Goal: Communication & Community: Answer question/provide support

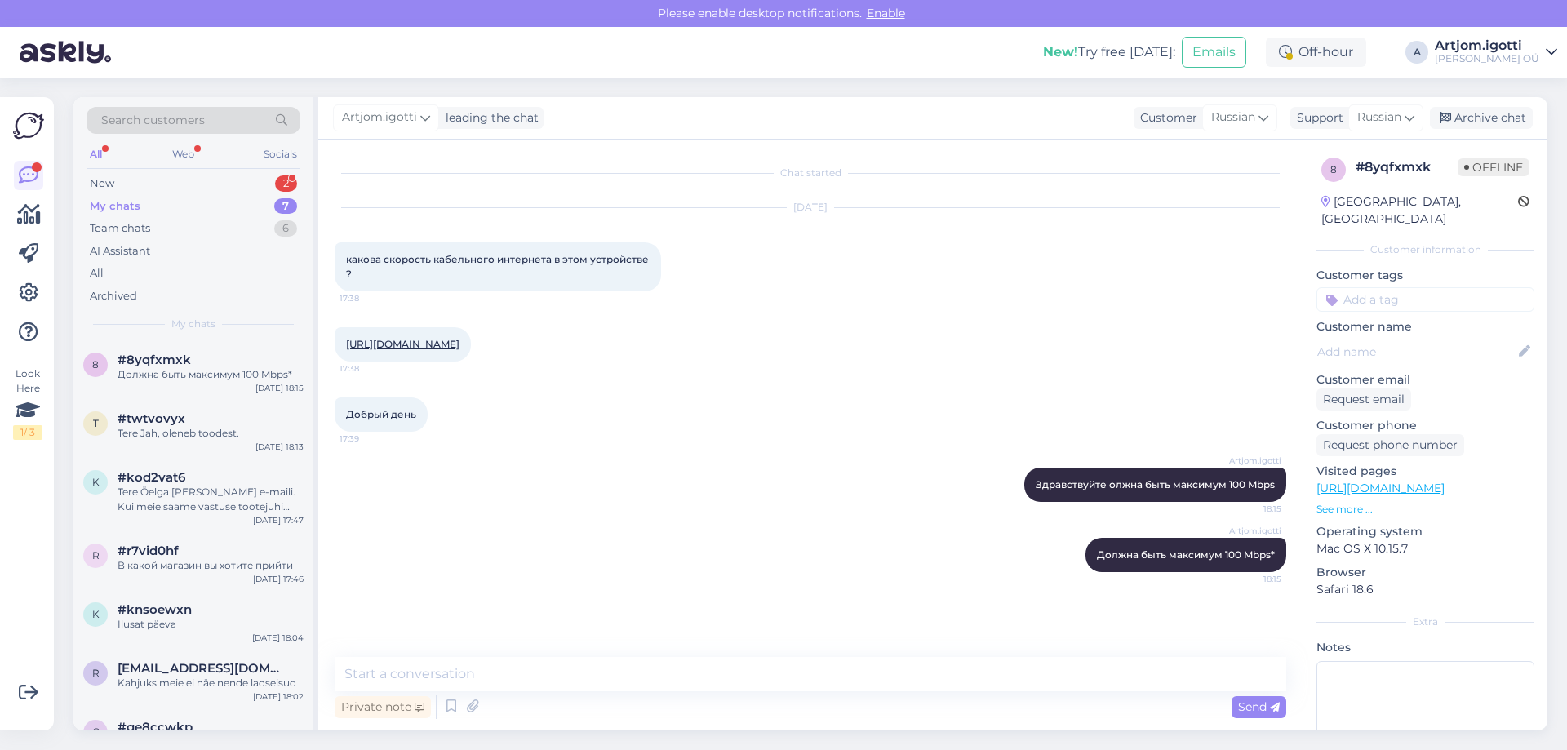
scroll to position [37, 0]
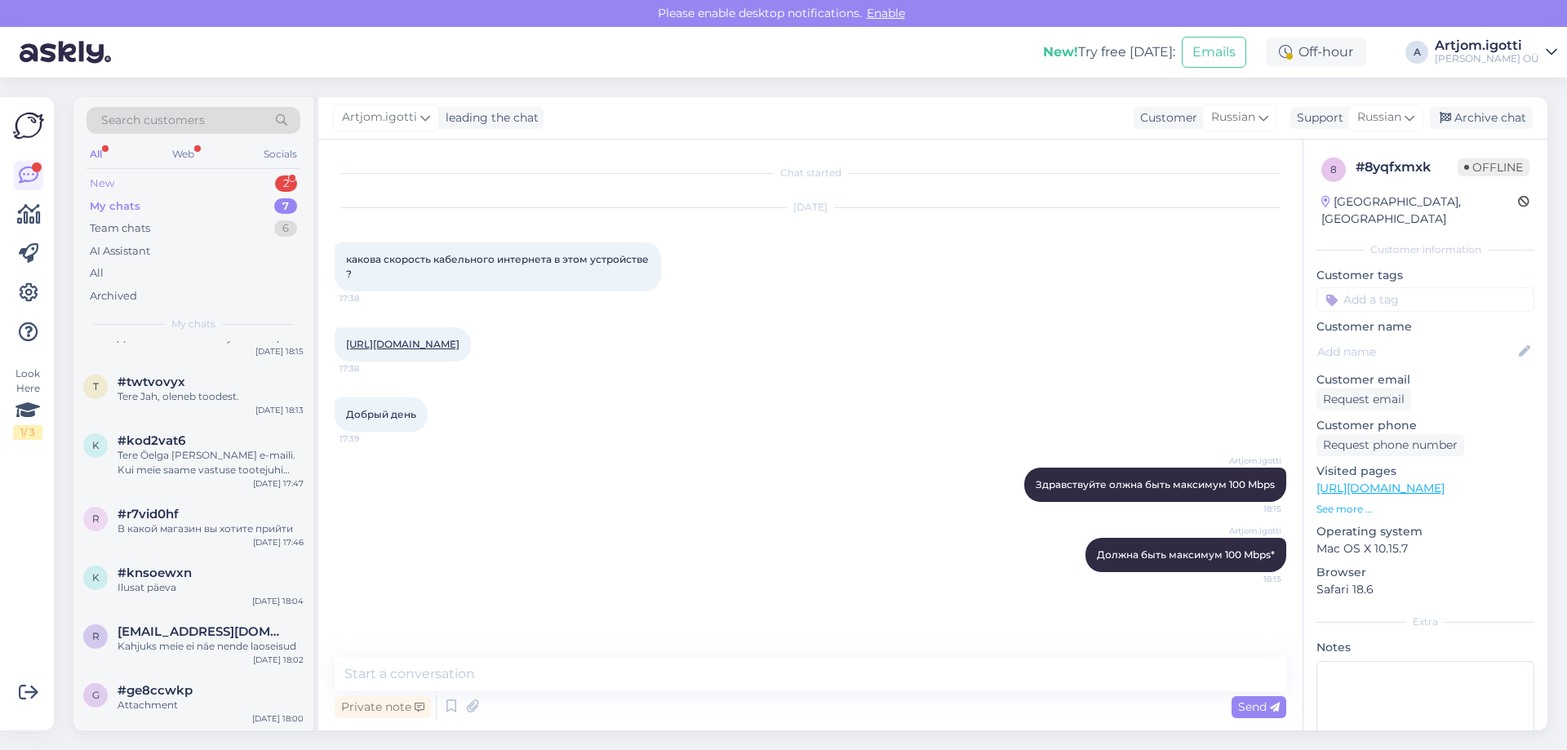
click at [200, 181] on div "New 2" at bounding box center [194, 183] width 214 height 23
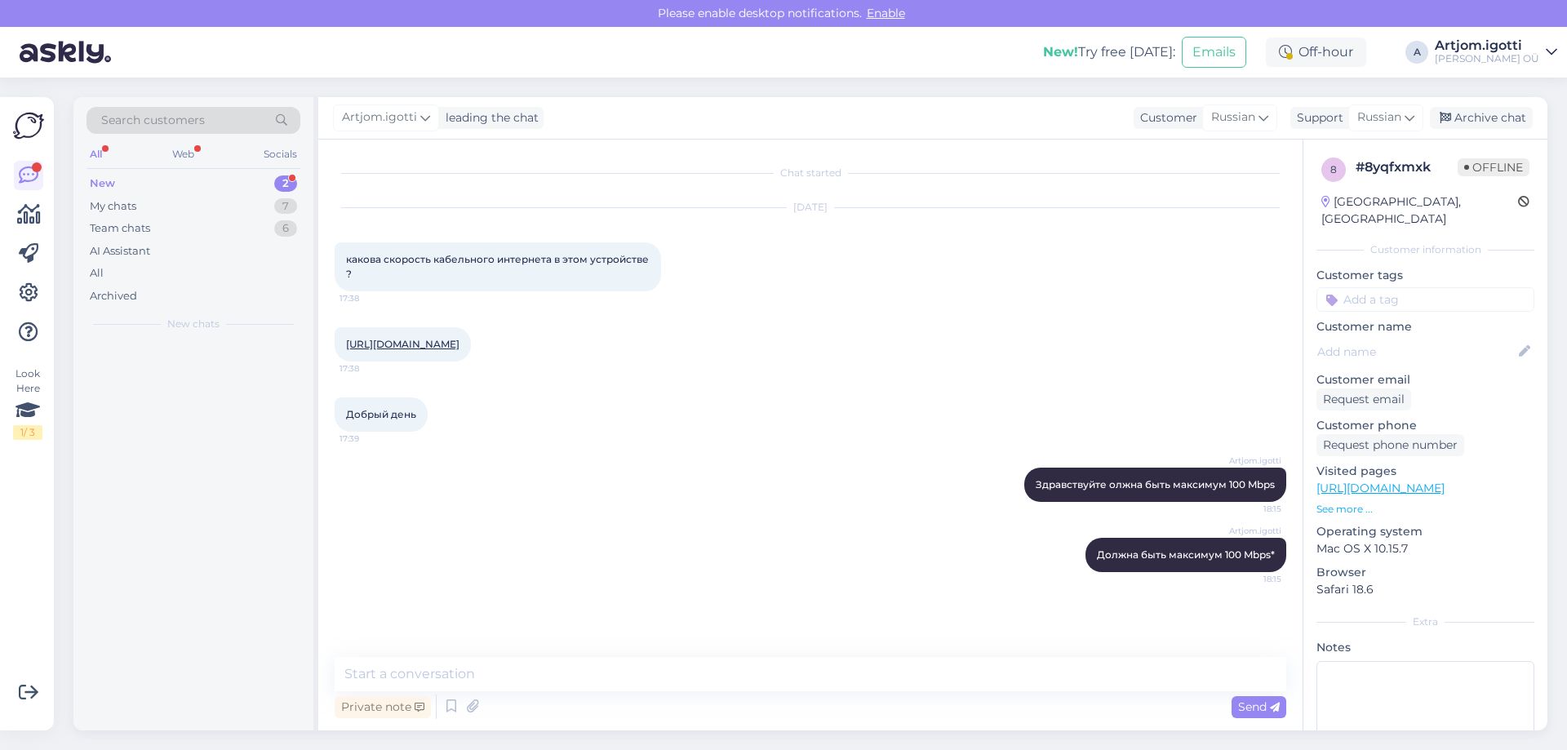
scroll to position [0, 0]
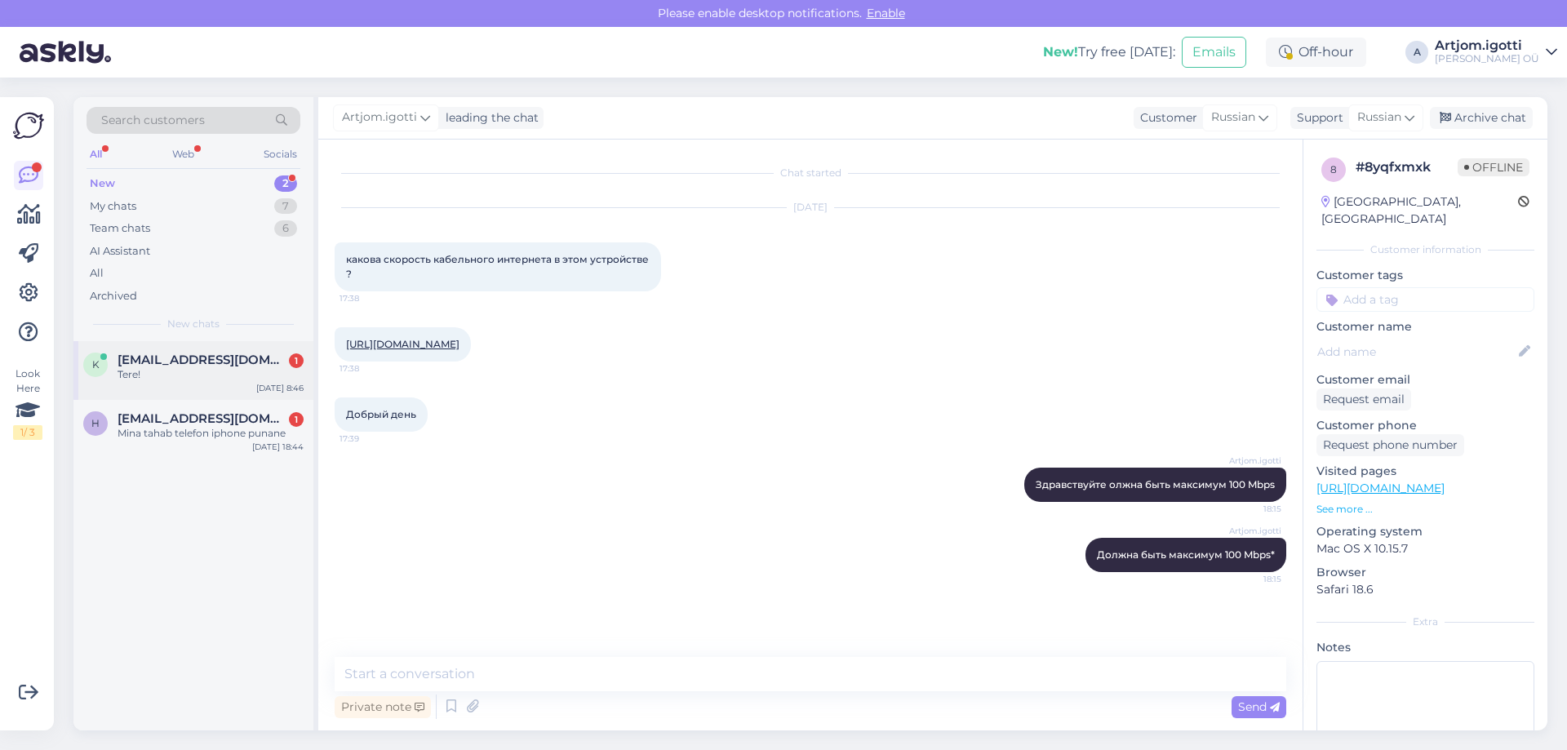
click at [239, 381] on div "Tere!" at bounding box center [211, 374] width 186 height 15
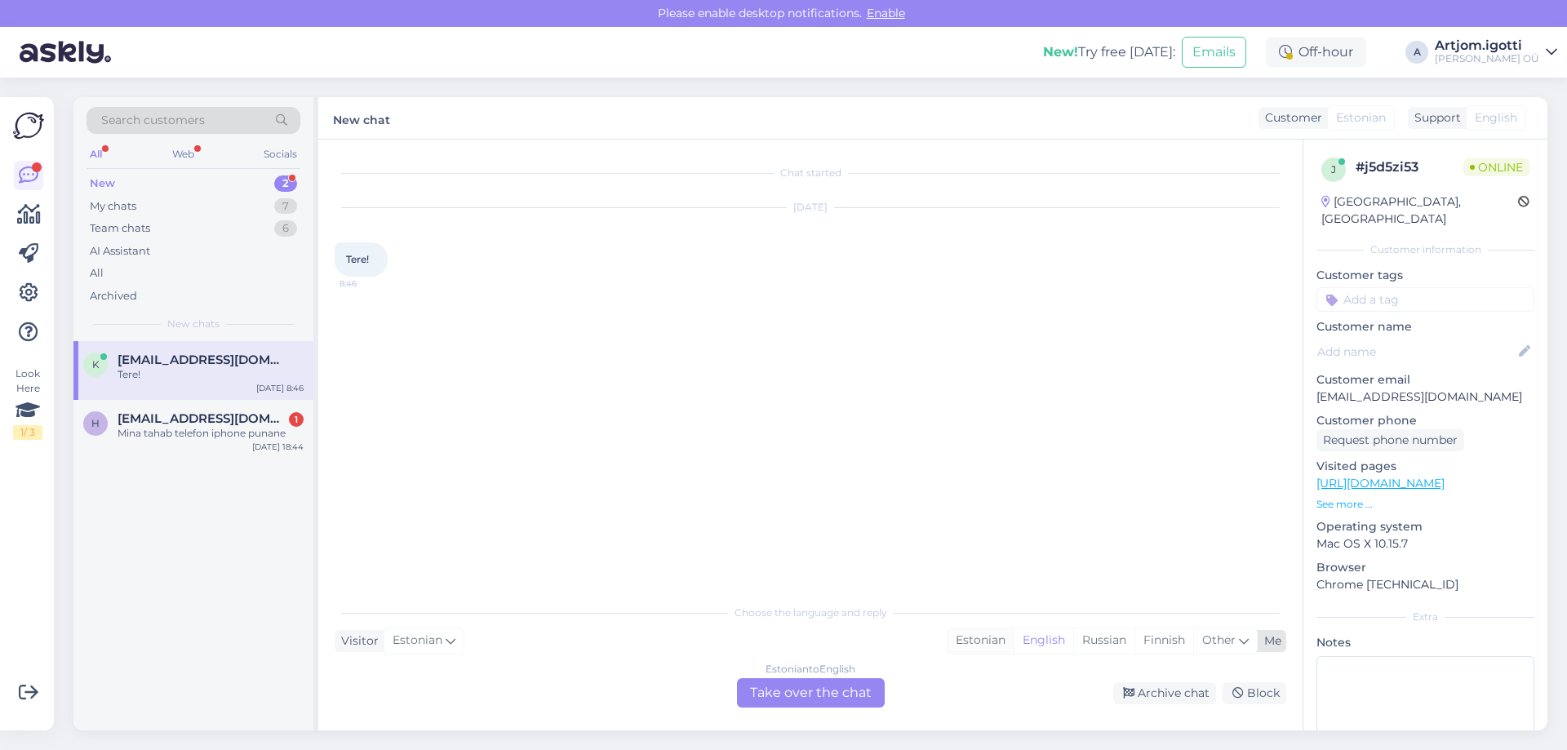
drag, startPoint x: 980, startPoint y: 637, endPoint x: 973, endPoint y: 647, distance: 12.2
click at [979, 639] on div "Estonian" at bounding box center [980, 640] width 66 height 24
click at [824, 689] on div "Estonian to Estonian Take over the chat" at bounding box center [811, 692] width 148 height 29
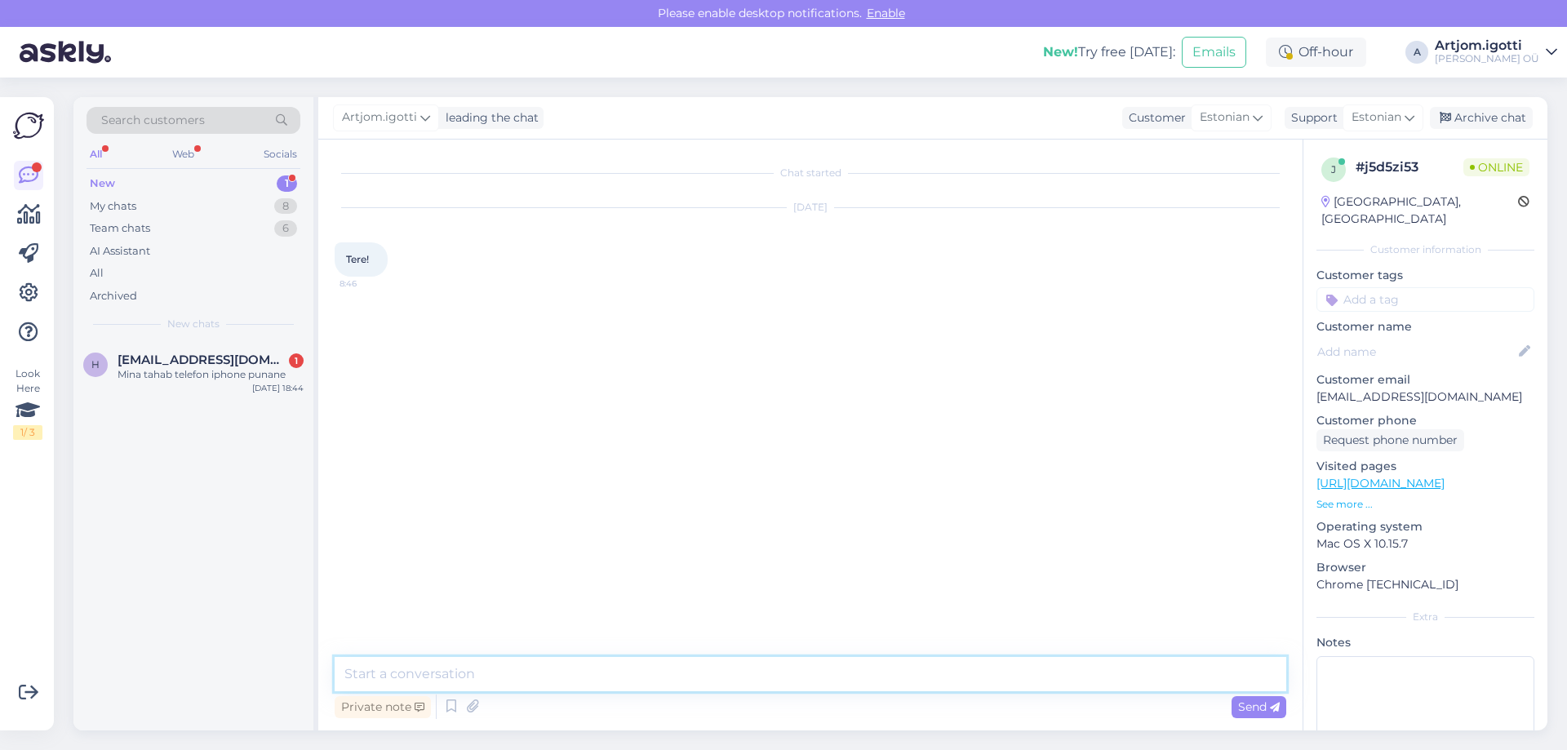
click at [717, 681] on textarea at bounding box center [811, 674] width 952 height 34
type textarea "Tere"
click at [245, 393] on div "h [EMAIL_ADDRESS][DOMAIN_NAME] 1 Mina tahab telefon iphone punane [DATE] 18:44" at bounding box center [193, 370] width 240 height 59
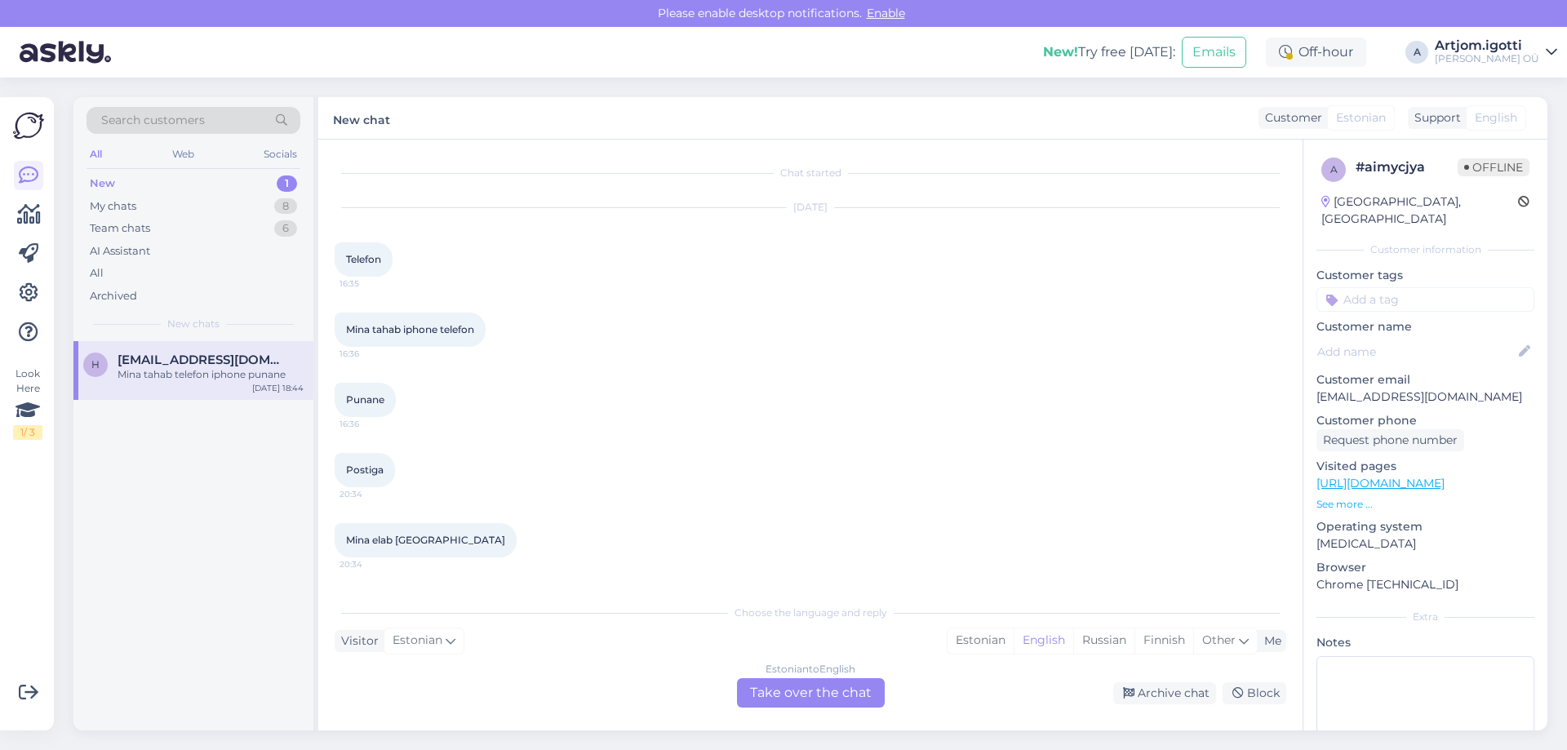
scroll to position [3144, 0]
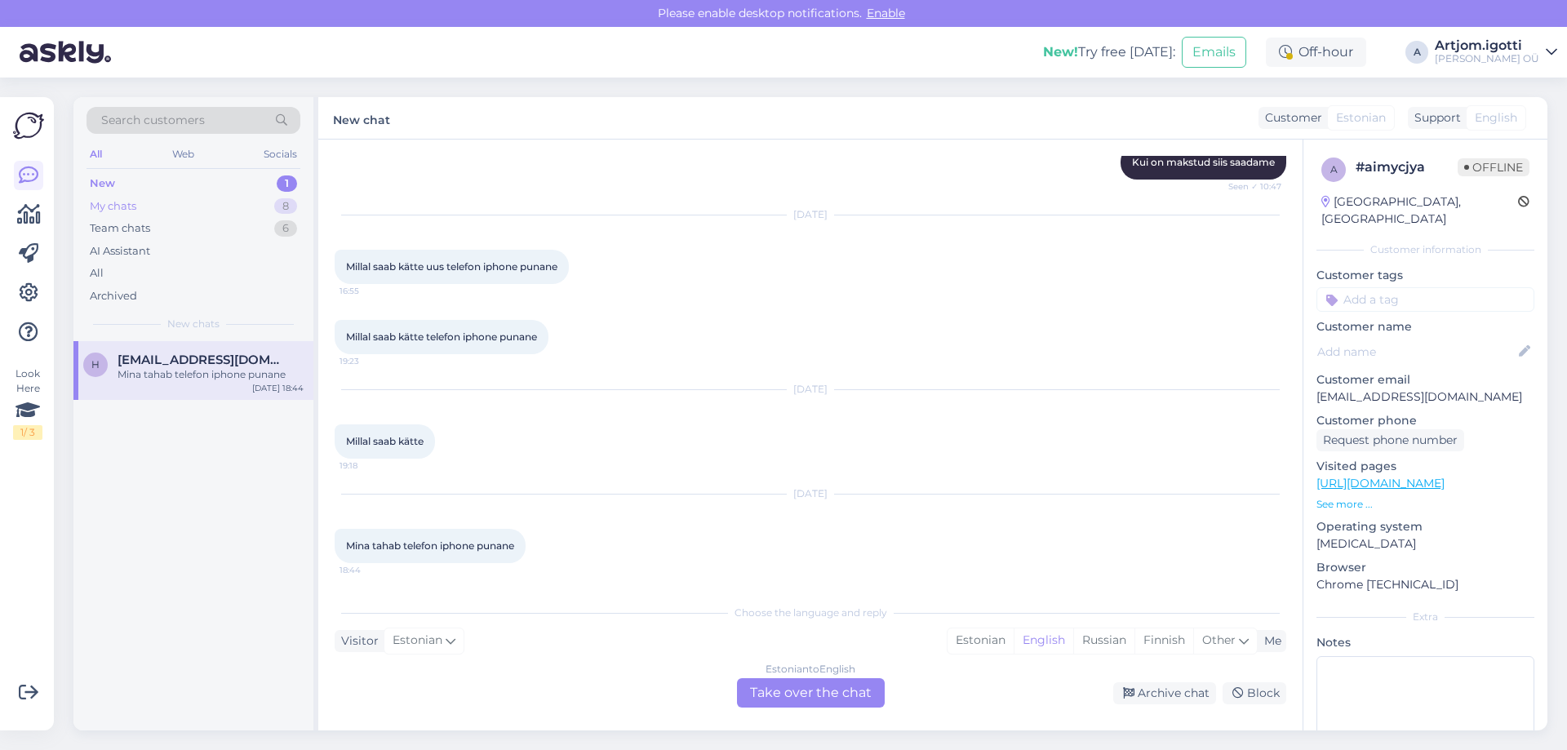
click at [158, 206] on div "My chats 8" at bounding box center [194, 206] width 214 height 23
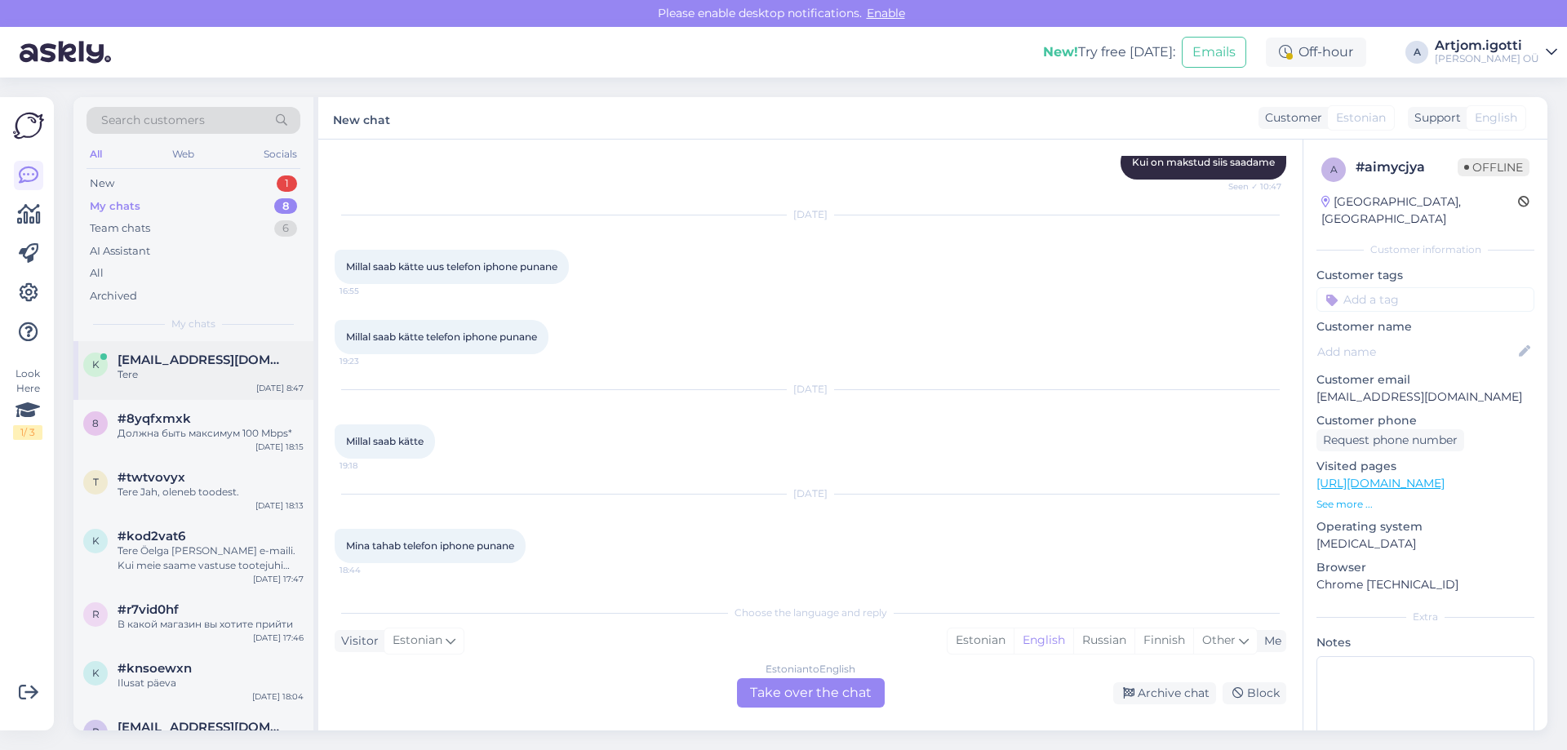
click at [173, 379] on div "Tere" at bounding box center [211, 374] width 186 height 15
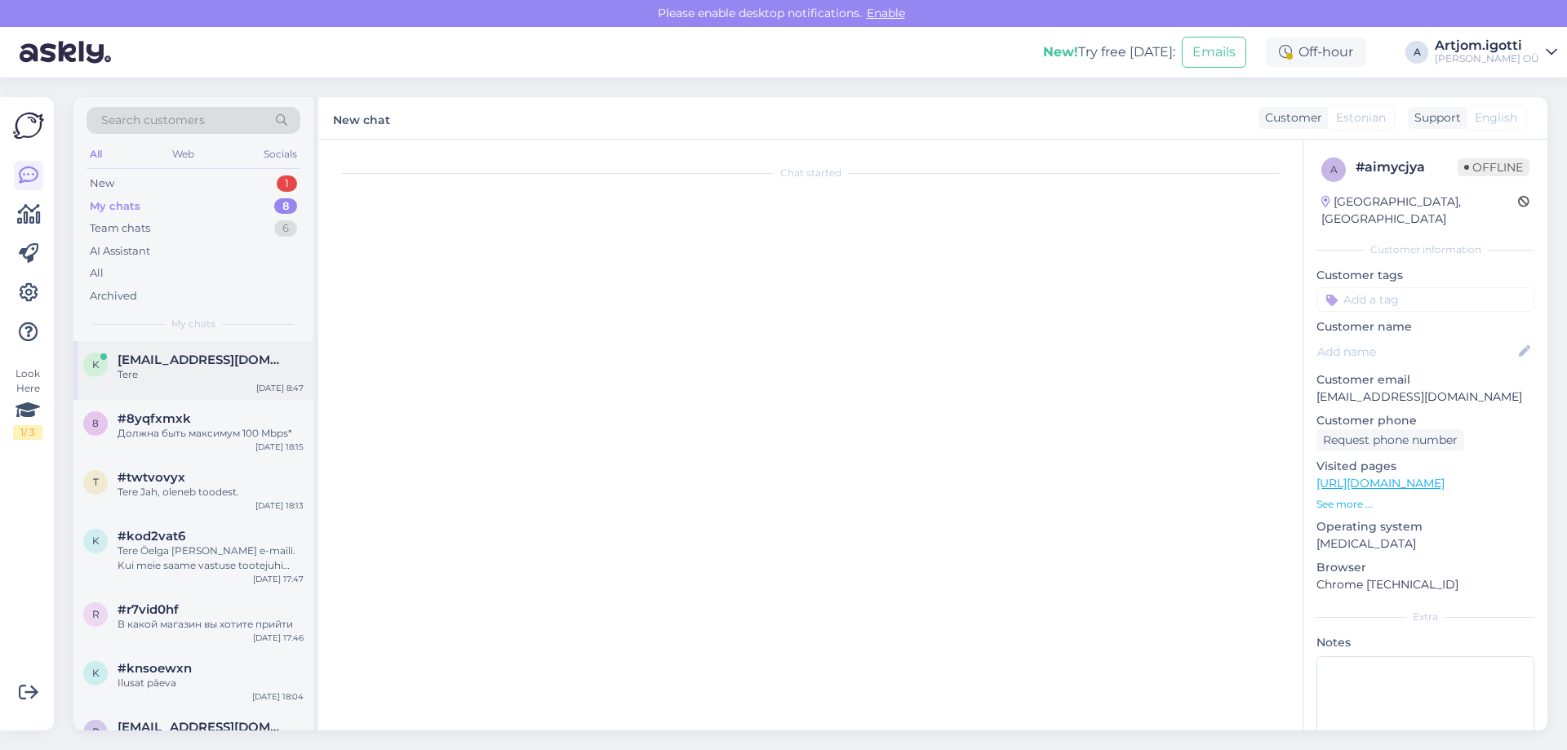
scroll to position [0, 0]
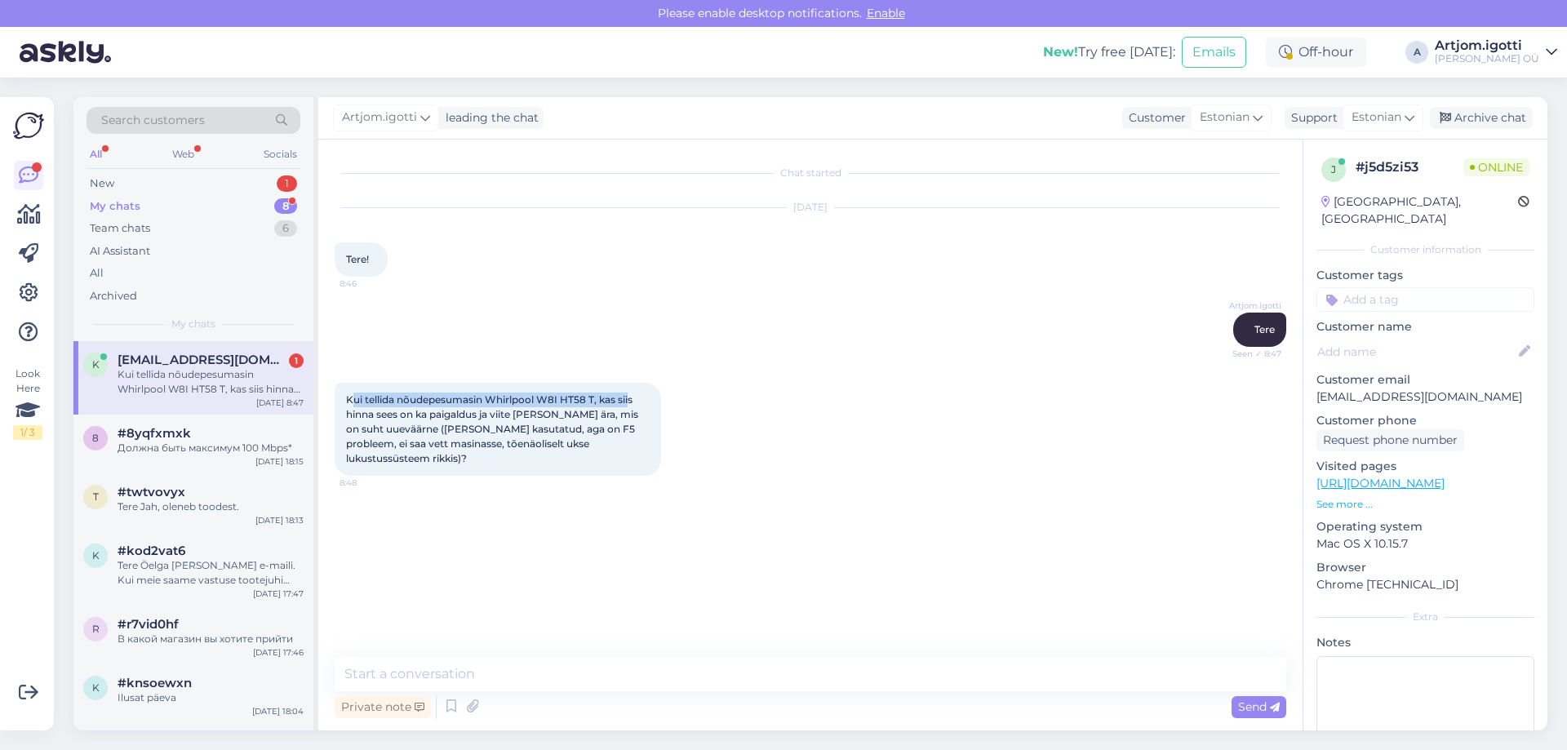
drag, startPoint x: 353, startPoint y: 400, endPoint x: 607, endPoint y: 407, distance: 254.7
click at [629, 402] on span "Kui tellida nõudepesumasin Whirlpool W8I HT58 T, kas siis hinna sees on ka paig…" at bounding box center [493, 428] width 295 height 71
click at [582, 418] on span "Kui tellida nõudepesumasin Whirlpool W8I HT58 T, kas siis hinna sees on ka paig…" at bounding box center [493, 428] width 295 height 71
drag, startPoint x: 399, startPoint y: 397, endPoint x: 598, endPoint y: 398, distance: 199.1
click at [598, 398] on span "Kui tellida nõudepesumasin Whirlpool W8I HT58 T, kas siis hinna sees on ka paig…" at bounding box center [493, 428] width 295 height 71
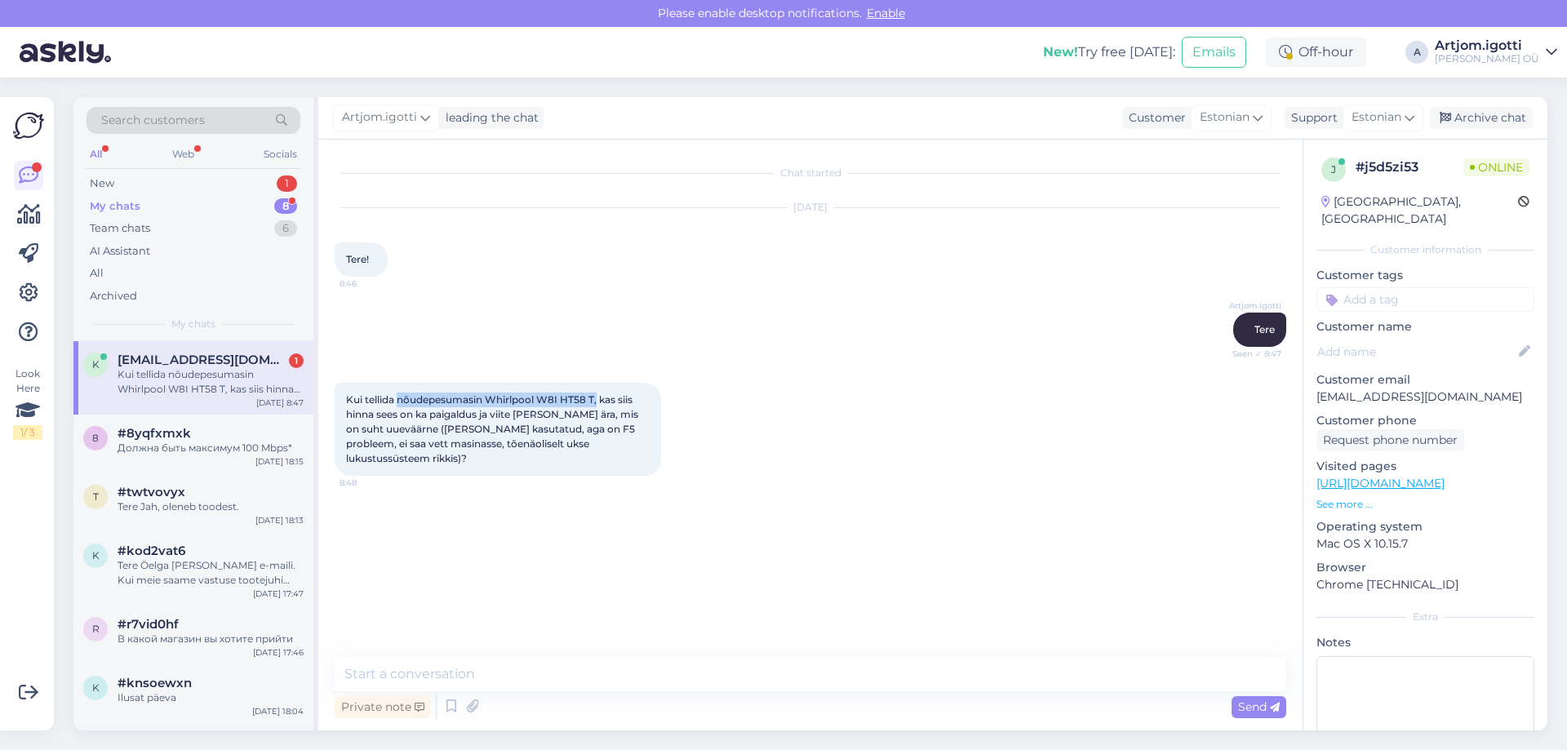
click at [580, 398] on span "Kui tellida nõudepesumasin Whirlpool W8I HT58 T, kas siis hinna sees on ka paig…" at bounding box center [493, 428] width 295 height 71
drag, startPoint x: 488, startPoint y: 402, endPoint x: 593, endPoint y: 405, distance: 105.3
click at [593, 405] on span "Kui tellida nõudepesumasin Whirlpool W8I HT58 T, kas siis hinna sees on ka paig…" at bounding box center [493, 428] width 295 height 71
copy span "Whirlpool W8I HT58 T"
click at [422, 433] on span "Kui tellida nõudepesumasin Whirlpool W8I HT58 T, kas siis hinna sees on ka paig…" at bounding box center [493, 428] width 295 height 71
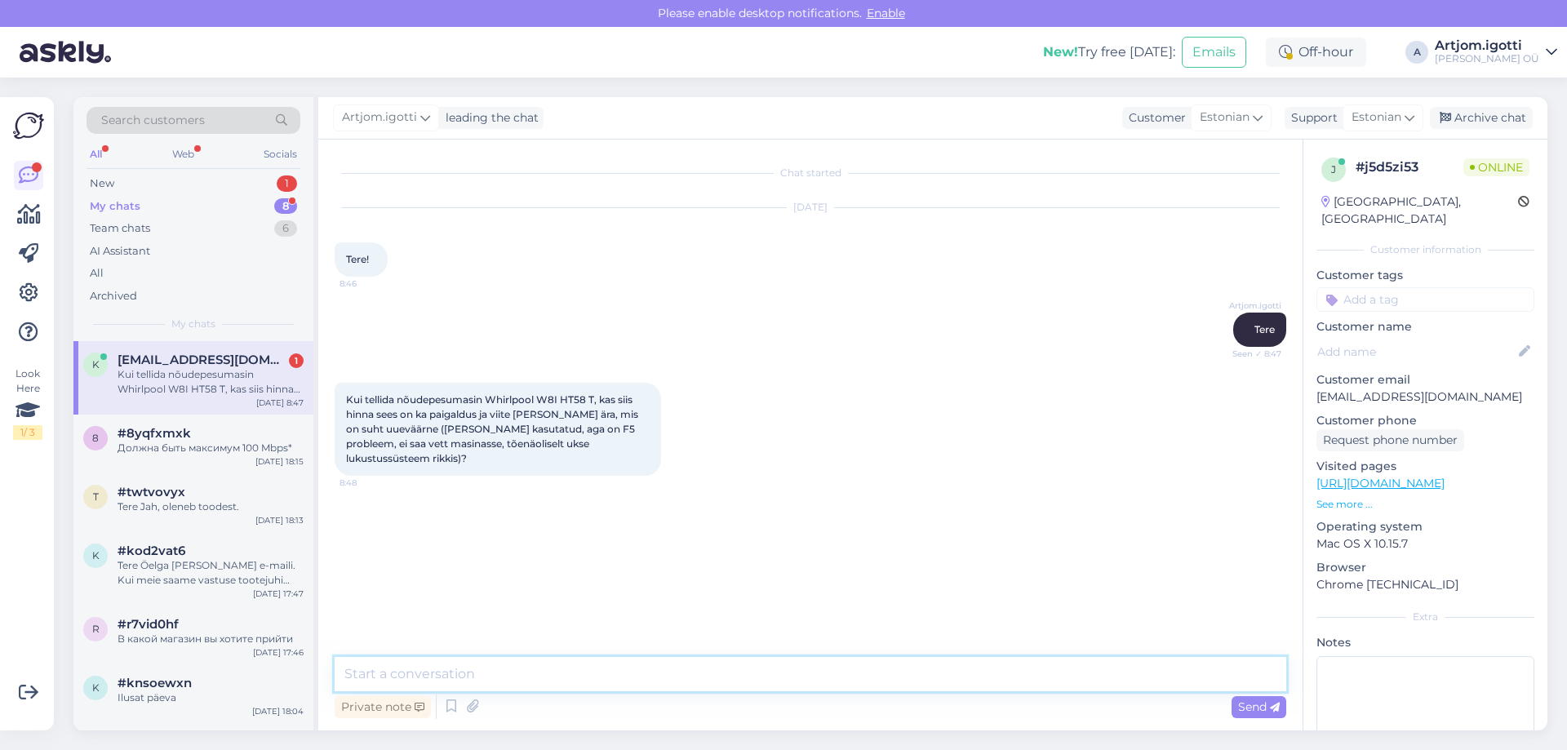
click at [457, 676] on textarea at bounding box center [811, 674] width 952 height 34
type textarea "K"
type textarea "[PERSON_NAME] sees ei ole paigaldust, ega vana äravedut. See on kõik eraldi tee…"
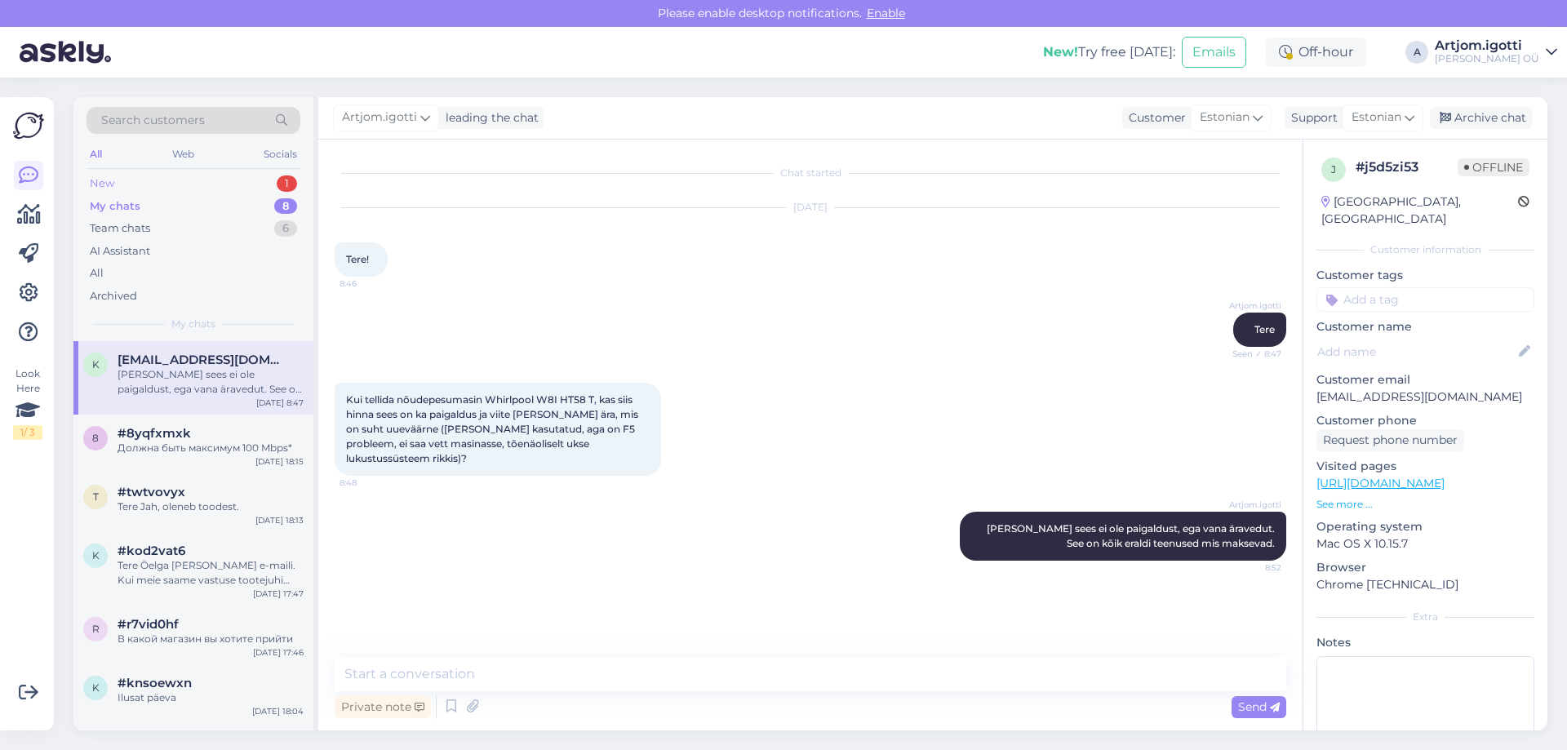
click at [202, 185] on div "New 1" at bounding box center [194, 183] width 214 height 23
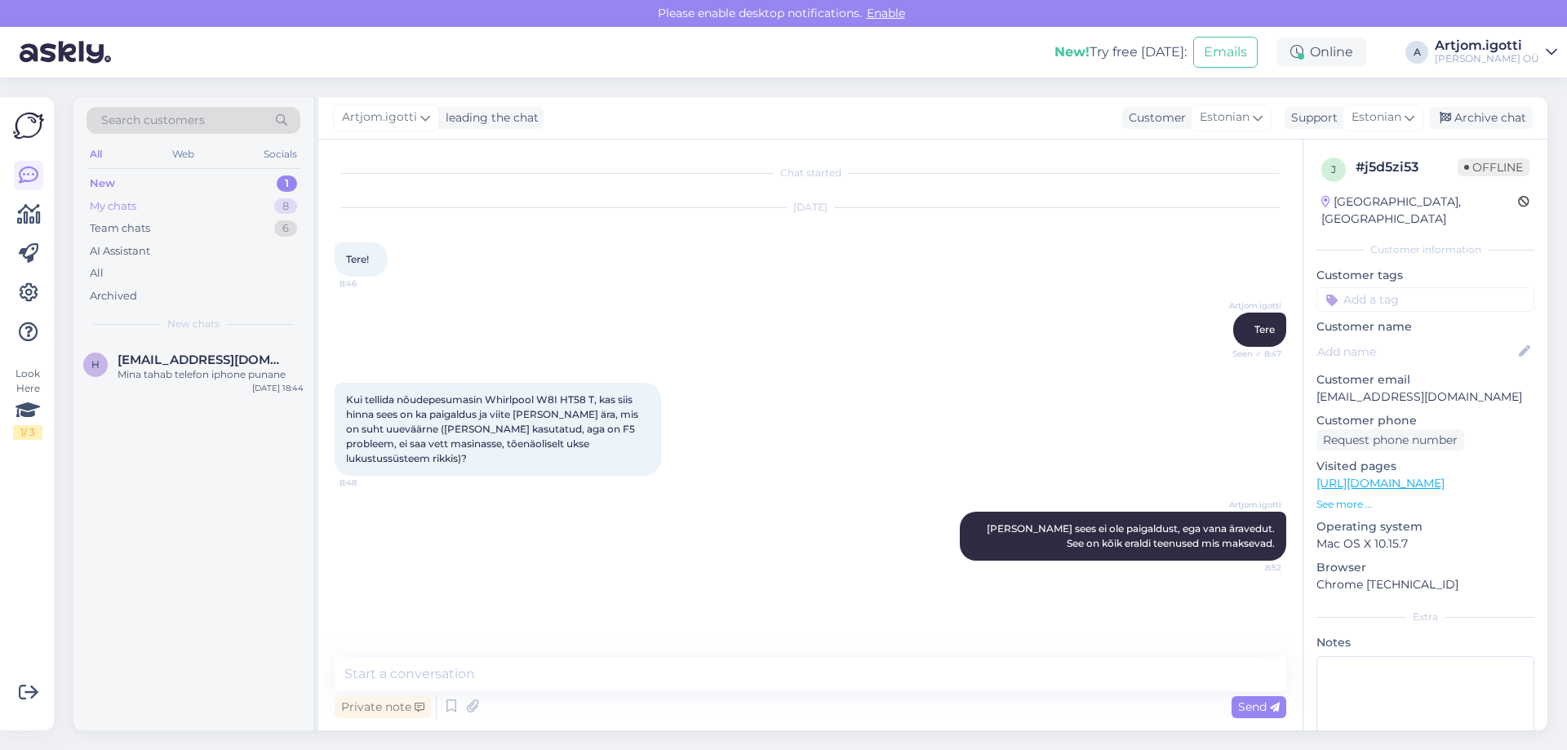
click at [214, 204] on div "My chats 8" at bounding box center [194, 206] width 214 height 23
